Goal: Check status: Check status

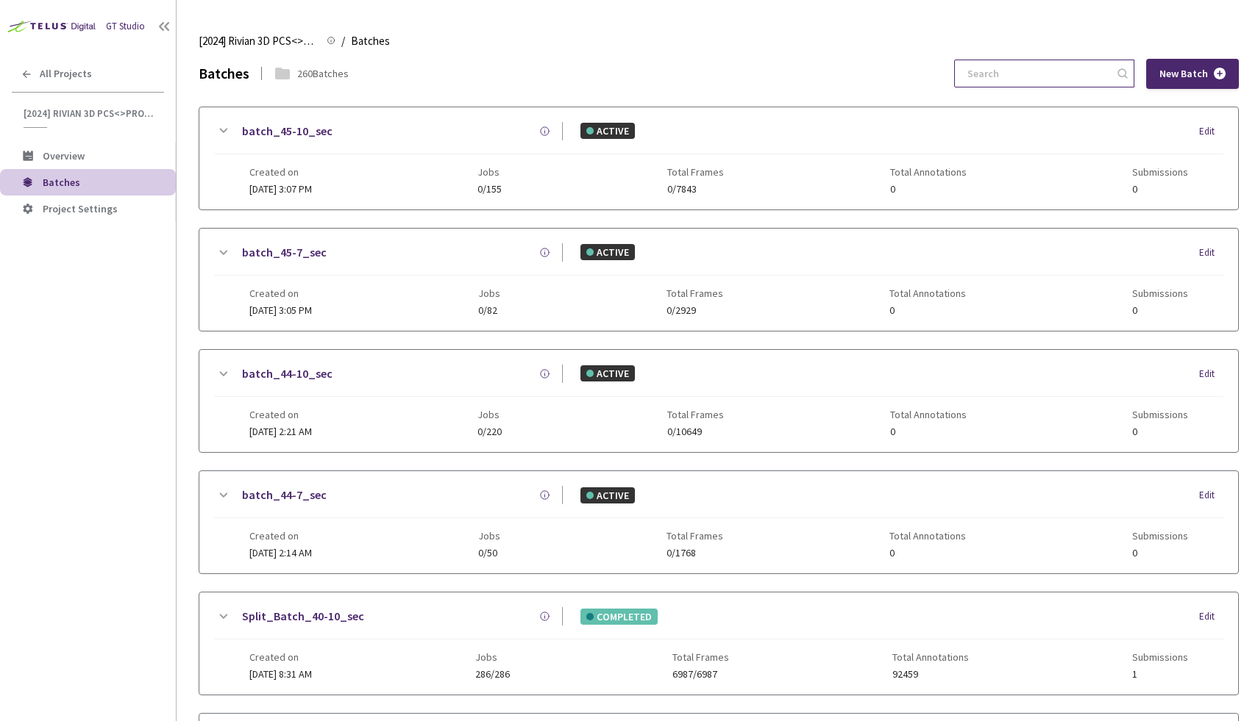
click at [1044, 69] on input at bounding box center [1036, 73] width 157 height 26
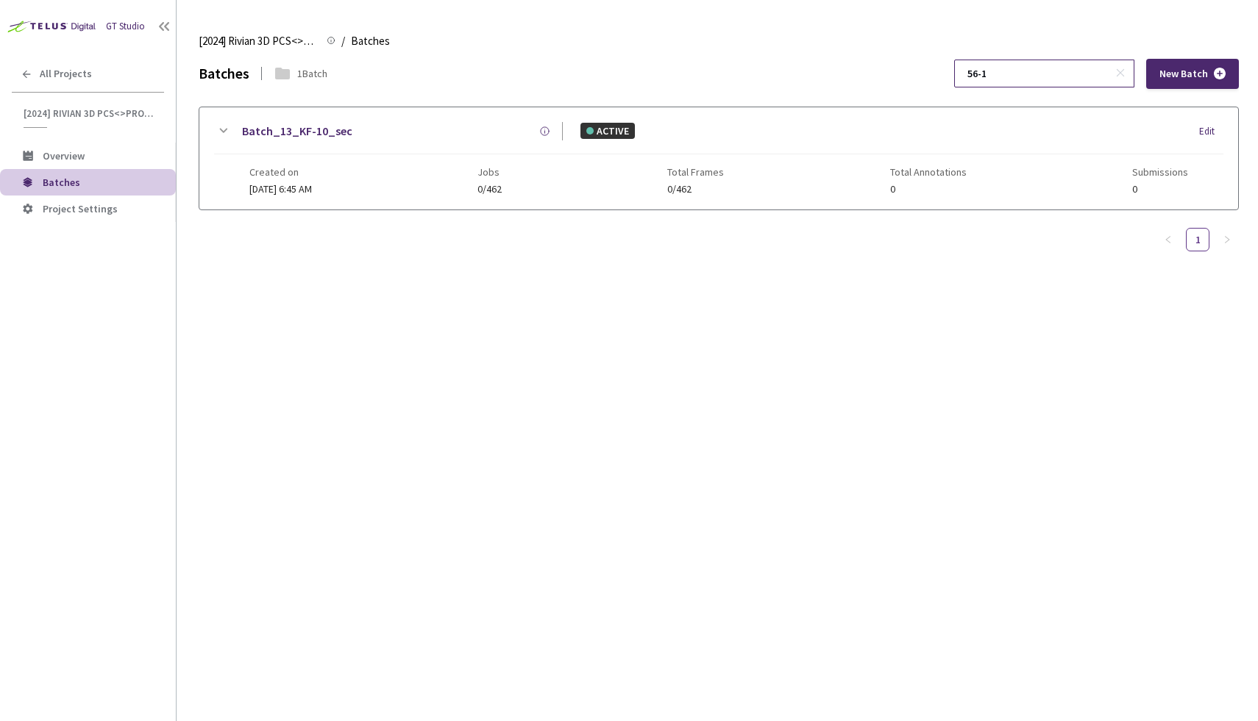
type input "56-10"
click at [68, 71] on span "All Projects" at bounding box center [66, 74] width 52 height 13
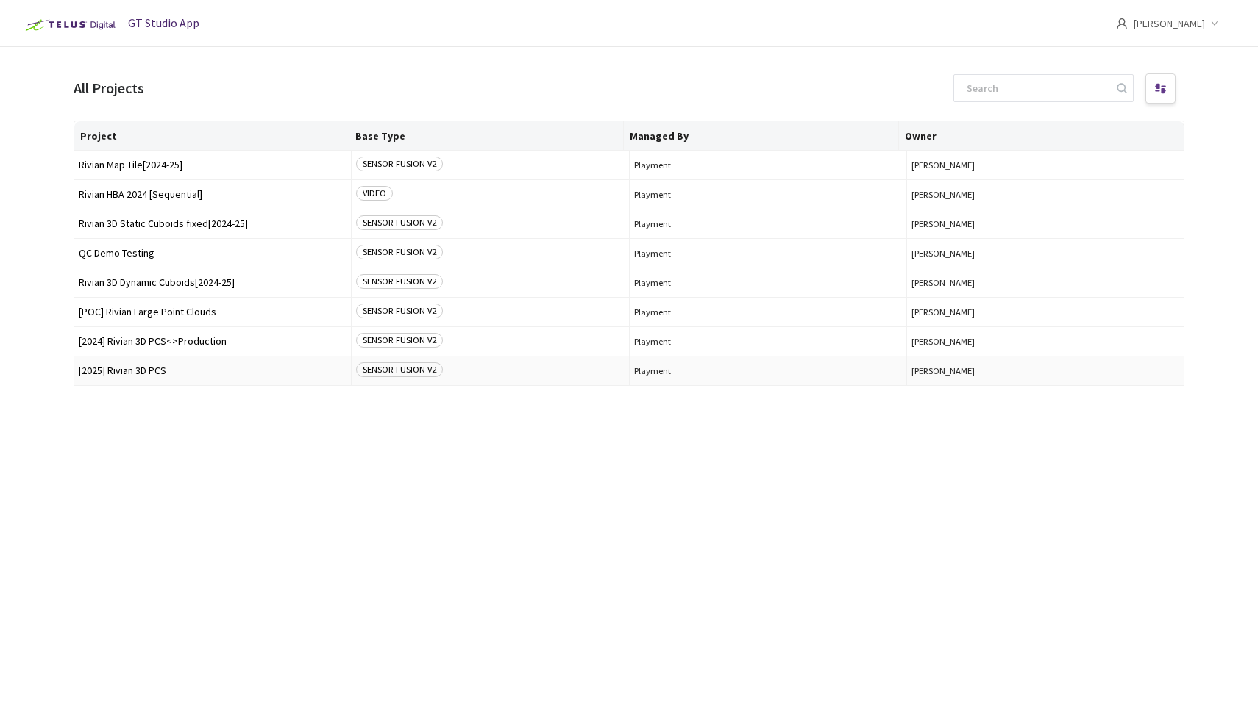
click at [165, 369] on span "[2025] Rivian 3D PCS" at bounding box center [213, 371] width 268 height 11
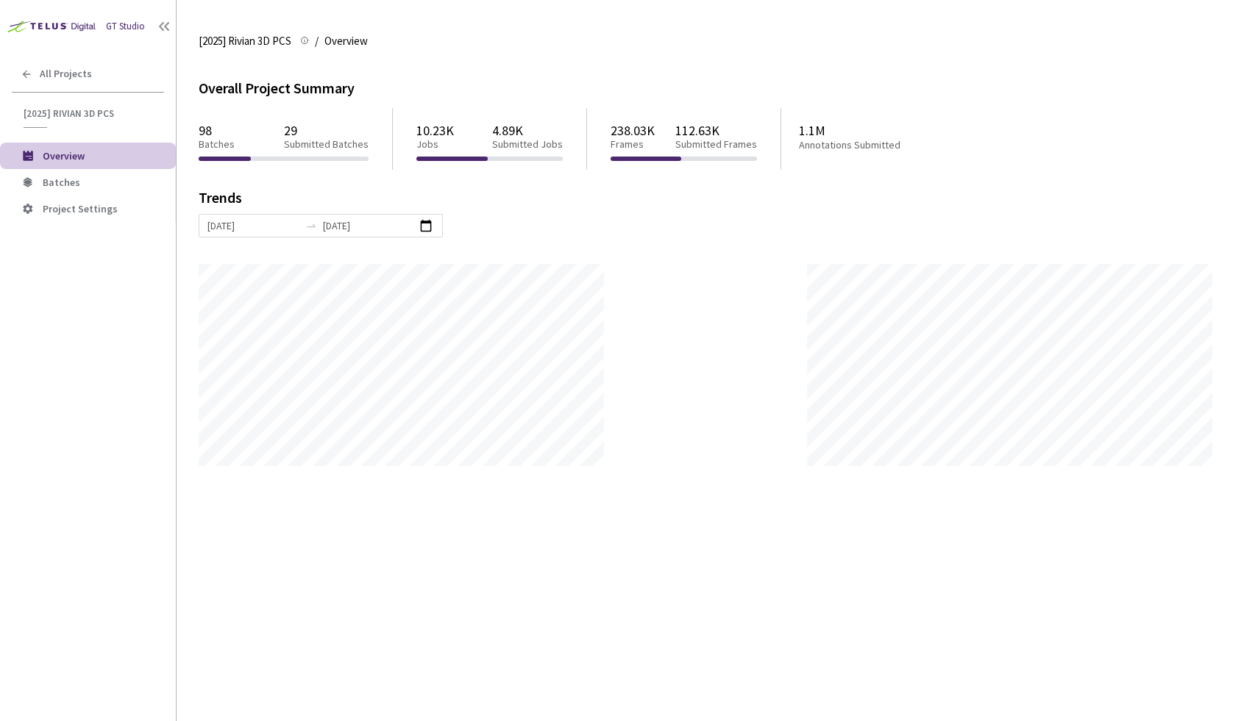
scroll to position [721, 1258]
click at [63, 191] on li "Batches" at bounding box center [88, 182] width 176 height 26
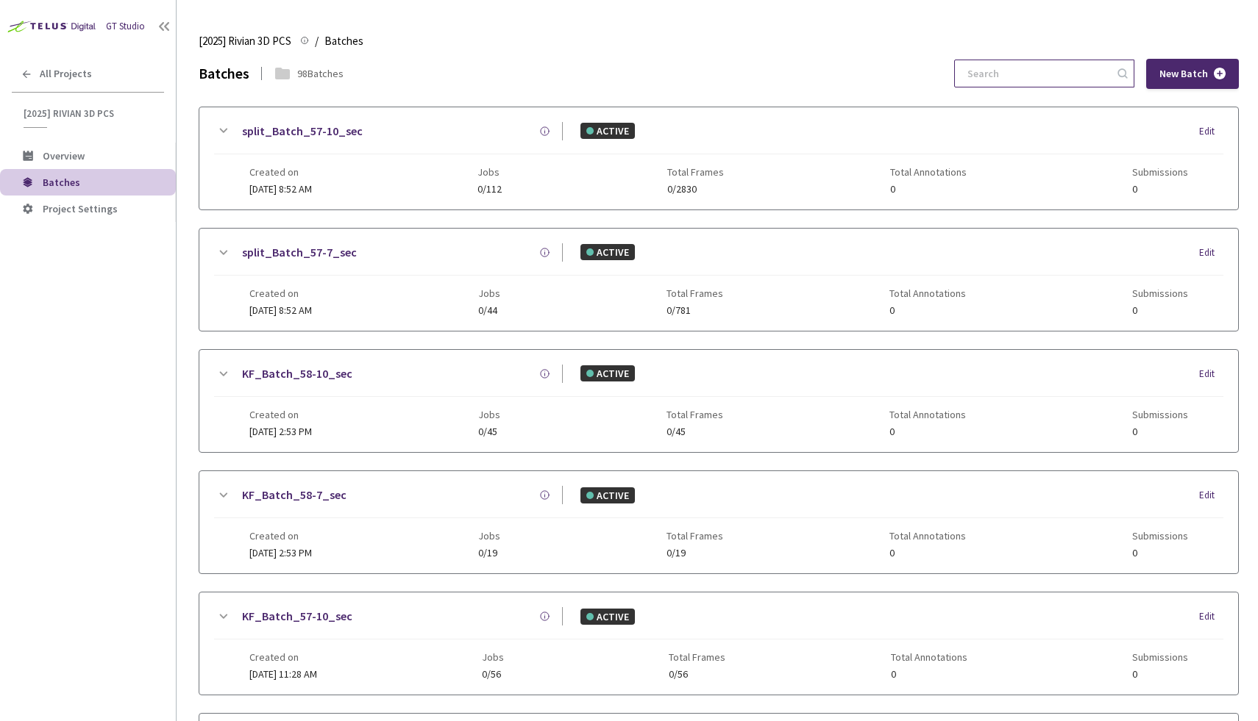
click at [1016, 74] on input at bounding box center [1036, 73] width 157 height 26
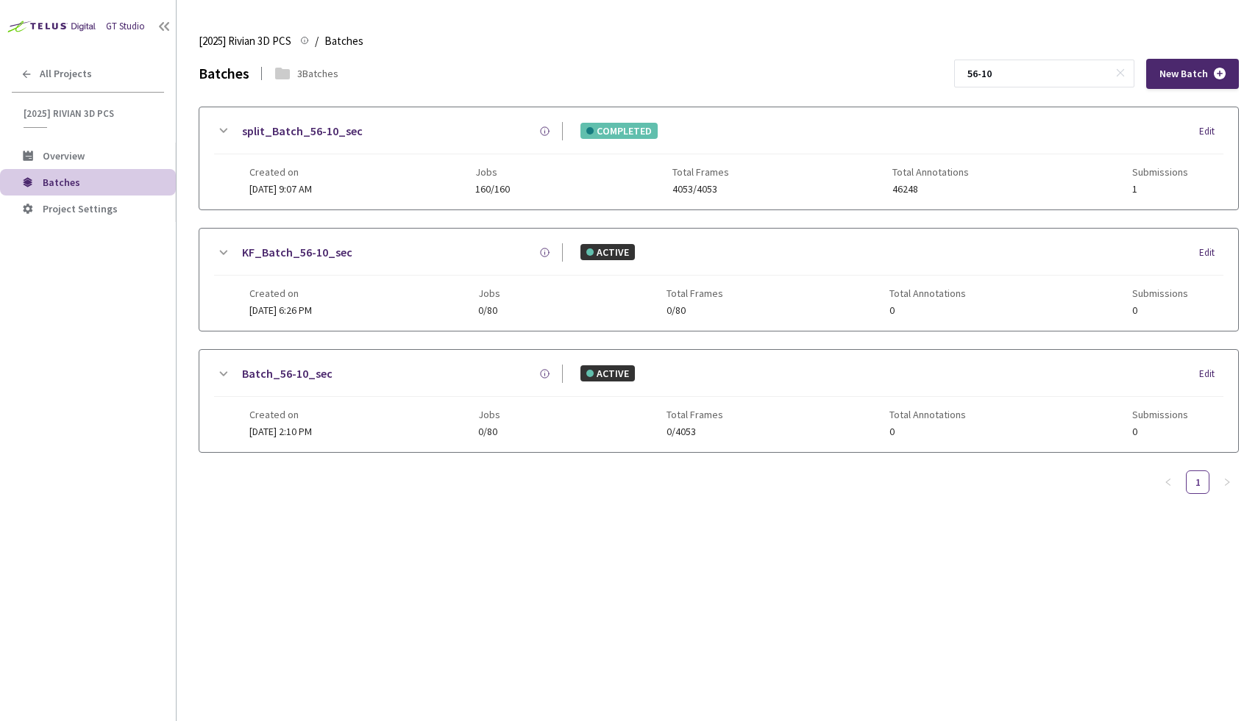
type input "56-10"
click at [441, 147] on div "split_Batch_56-10_sec COMPLETED Edit" at bounding box center [718, 138] width 1009 height 32
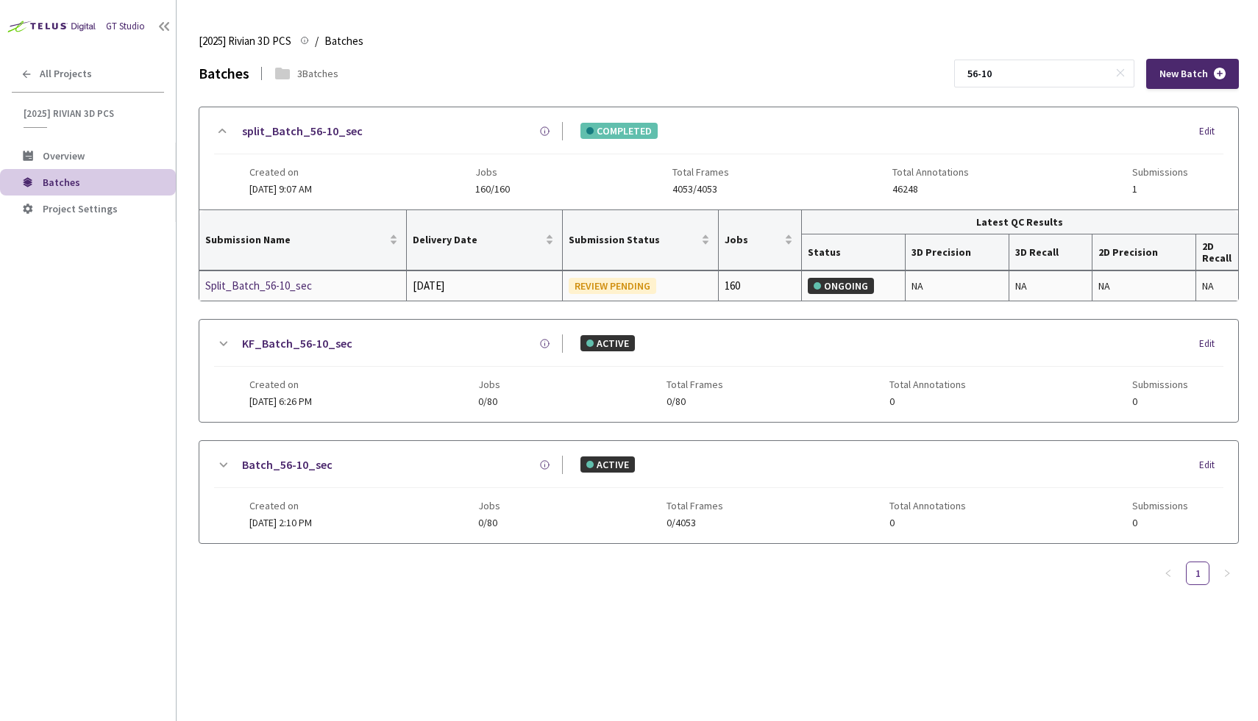
click at [277, 282] on div "Split_Batch_56-10_sec" at bounding box center [283, 286] width 156 height 18
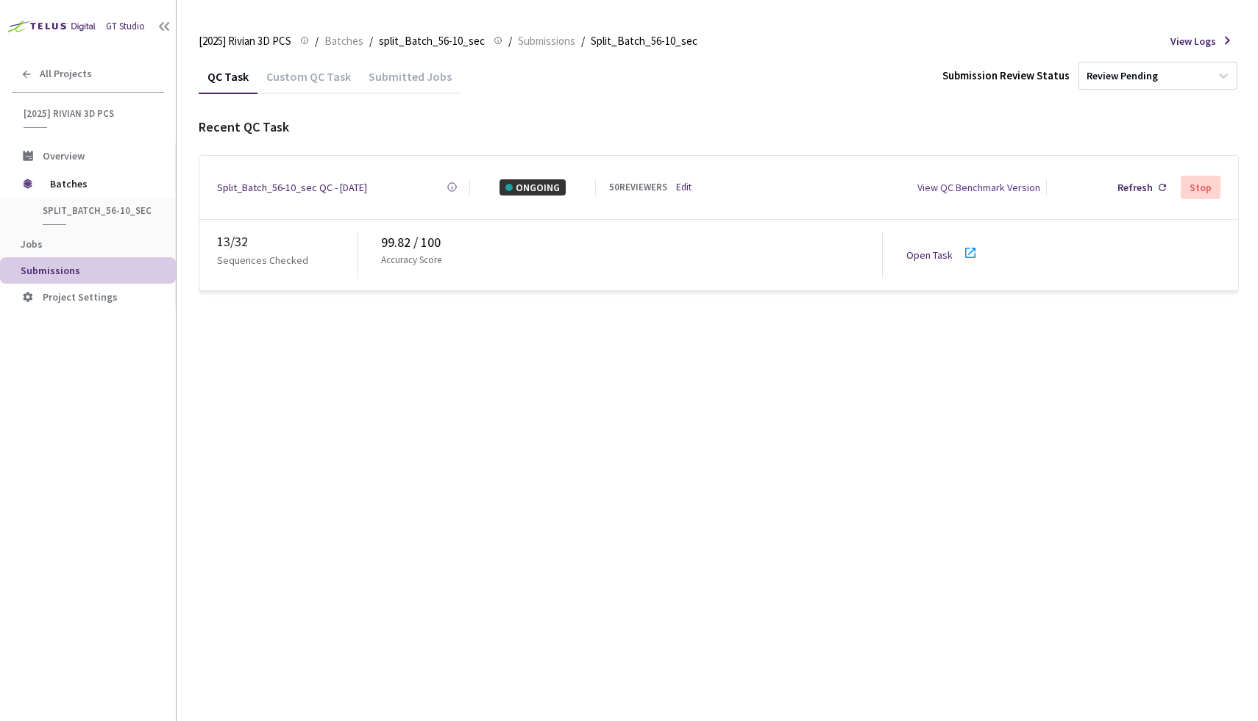
click at [933, 249] on link "Open Task" at bounding box center [929, 255] width 46 height 13
click at [104, 190] on span "Batches" at bounding box center [100, 183] width 101 height 29
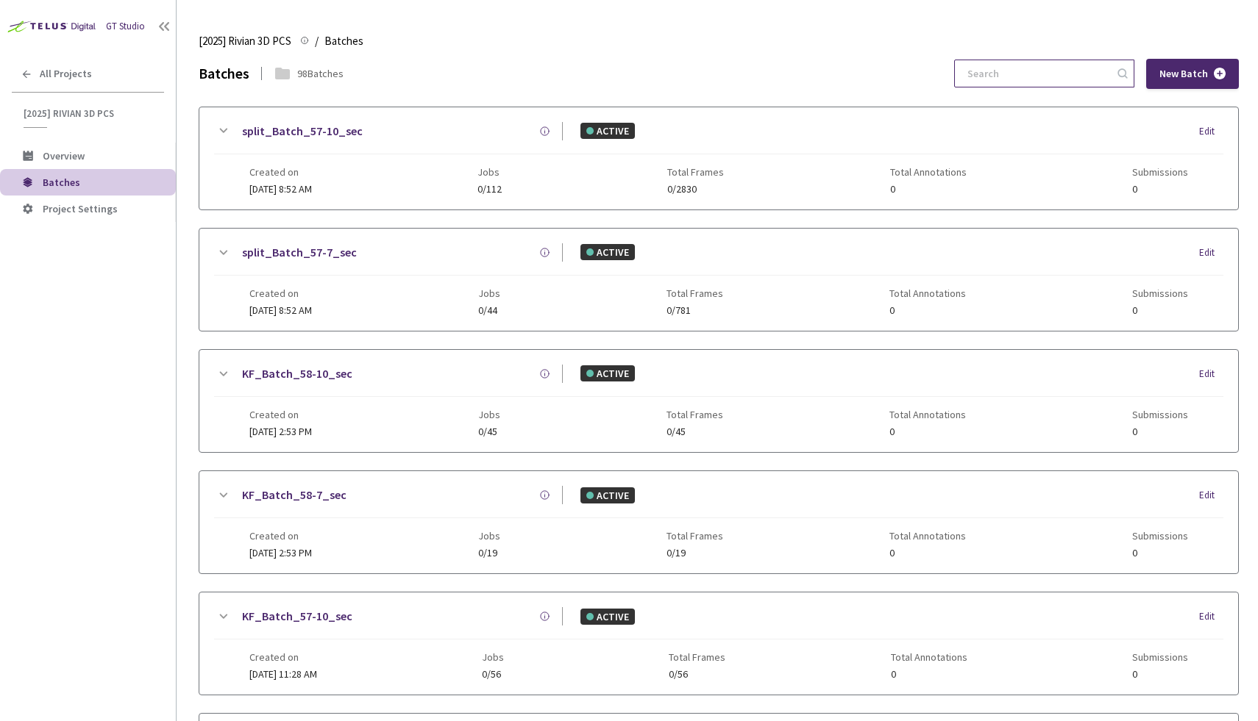
click at [1038, 61] on input at bounding box center [1036, 73] width 157 height 26
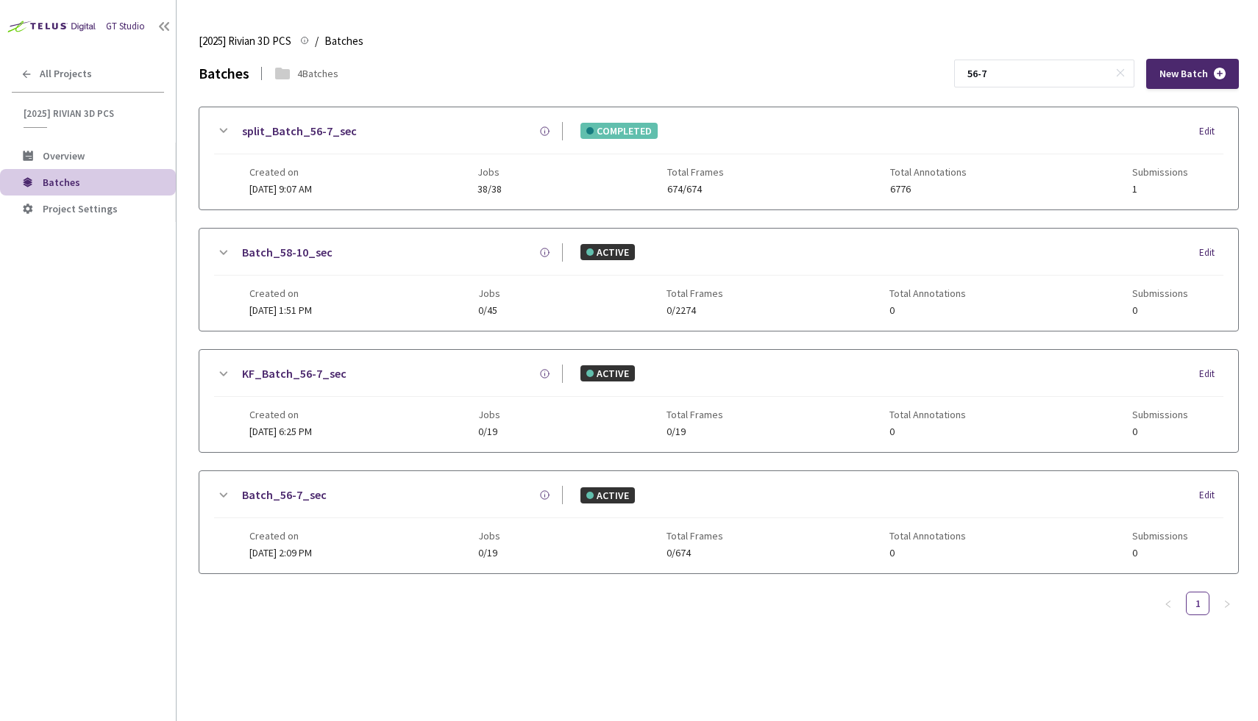
type input "56-7"
click at [385, 138] on div "split_Batch_56-7_sec" at bounding box center [397, 131] width 331 height 18
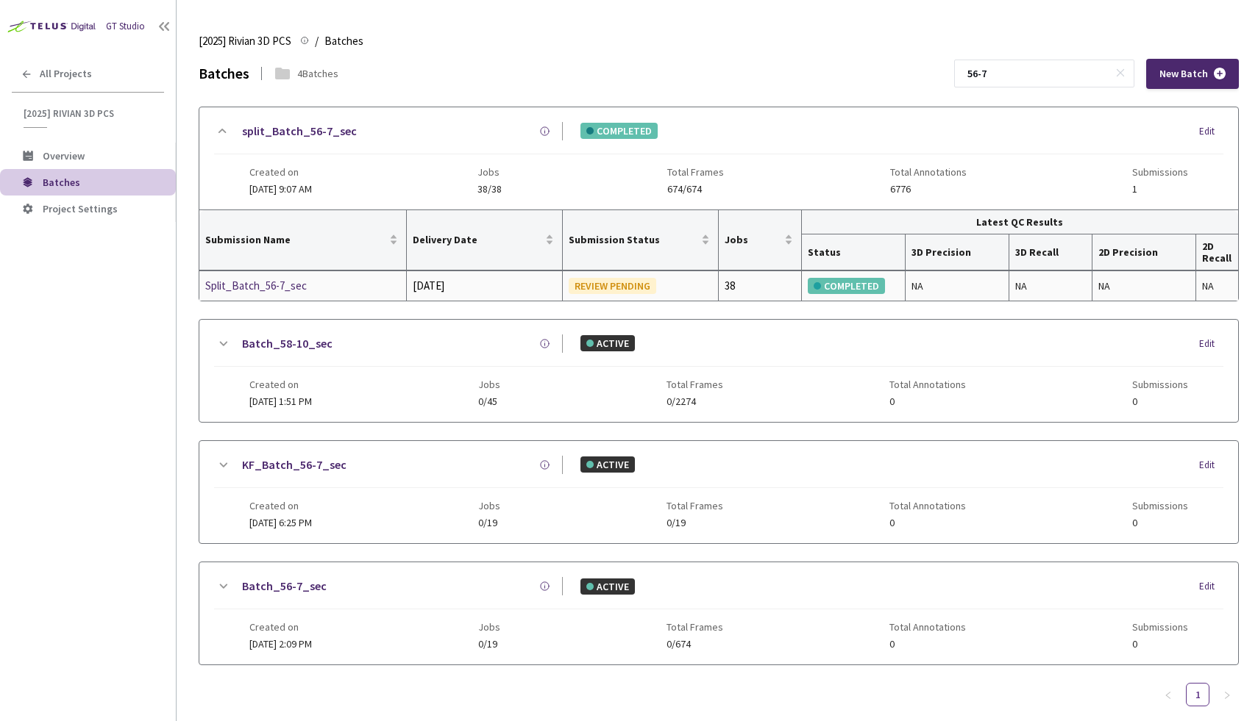
click at [243, 288] on div "Split_Batch_56-7_sec" at bounding box center [283, 286] width 156 height 18
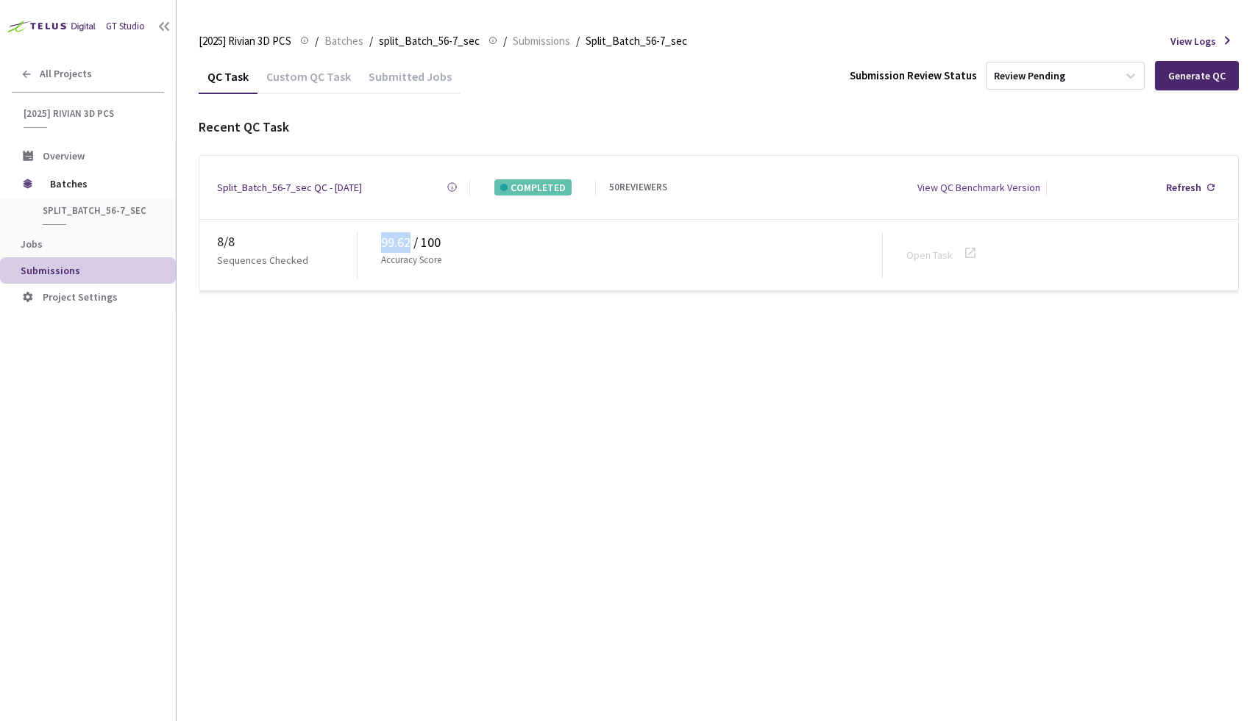
drag, startPoint x: 382, startPoint y: 234, endPoint x: 410, endPoint y: 234, distance: 27.9
click at [410, 234] on div "99.62 / 100" at bounding box center [631, 242] width 501 height 21
copy div "99.62"
click at [380, 235] on div "8 / 8 Sequences Checked 99.62 / 100 Accuracy Score Open Task" at bounding box center [718, 255] width 1038 height 71
drag, startPoint x: 384, startPoint y: 236, endPoint x: 413, endPoint y: 238, distance: 28.7
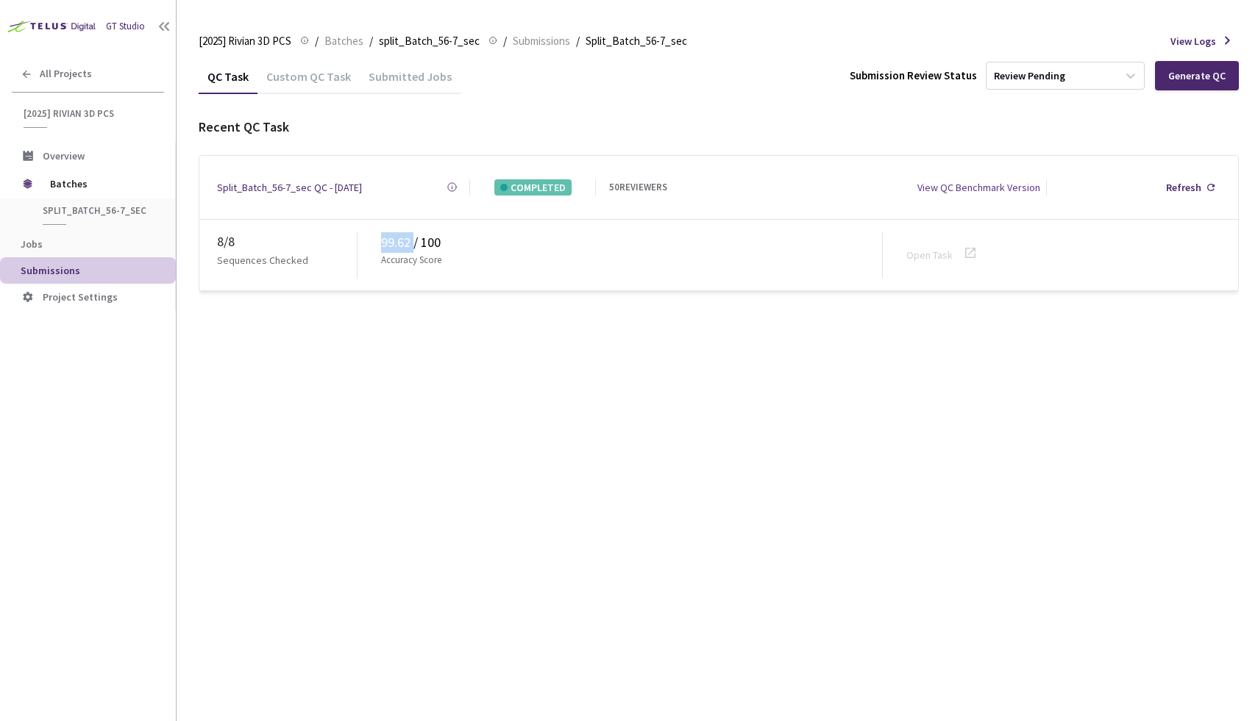
click at [413, 238] on div "99.62 / 100" at bounding box center [631, 242] width 501 height 21
copy div "99.62"
